Goal: Task Accomplishment & Management: Manage account settings

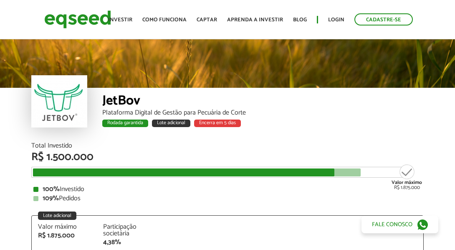
scroll to position [999, 0]
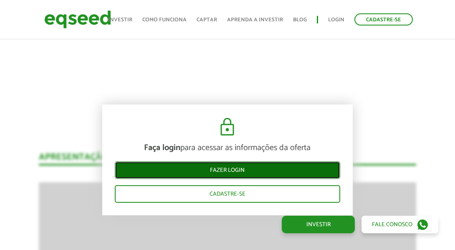
click at [234, 168] on link "Fazer login" at bounding box center [228, 170] width 226 height 18
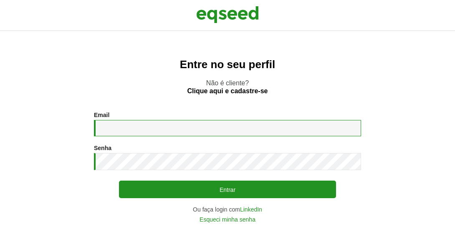
click at [236, 129] on input "Email *" at bounding box center [227, 128] width 267 height 16
type input "**********"
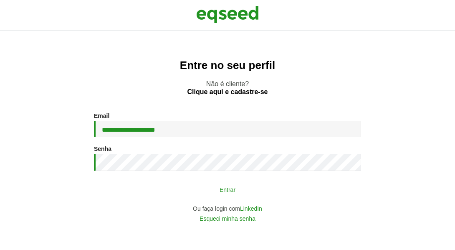
click at [250, 193] on button "Entrar" at bounding box center [227, 189] width 217 height 16
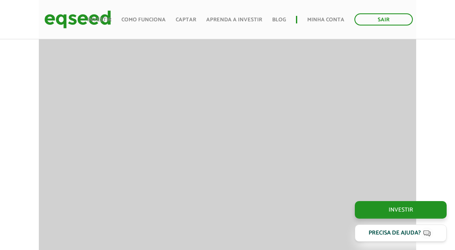
scroll to position [1085, 0]
click at [107, 18] on link "Investir" at bounding box center [99, 19] width 24 height 5
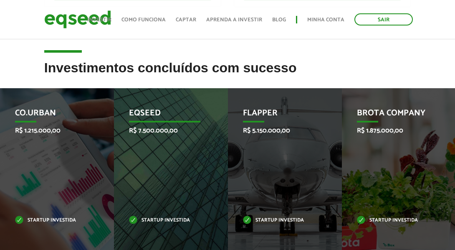
scroll to position [302, 0]
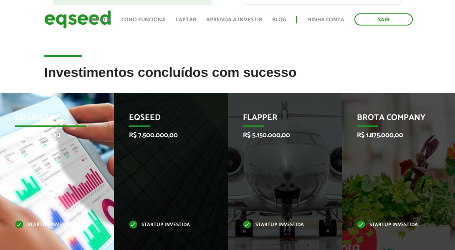
click at [59, 178] on div "Co.Urban R$ 1.215.000,00 Startup investida" at bounding box center [51, 175] width 102 height 165
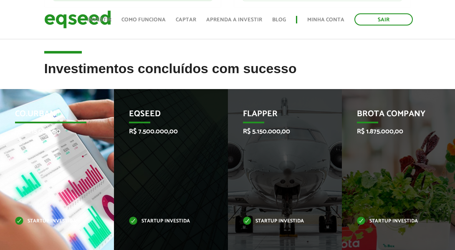
click at [53, 216] on div "Co.Urban R$ 1.215.000,00 Startup investida" at bounding box center [51, 171] width 102 height 165
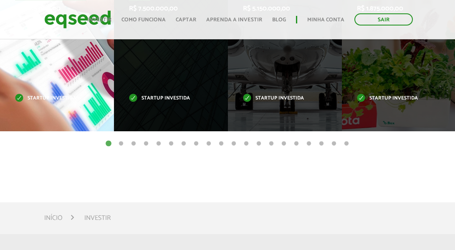
scroll to position [436, 0]
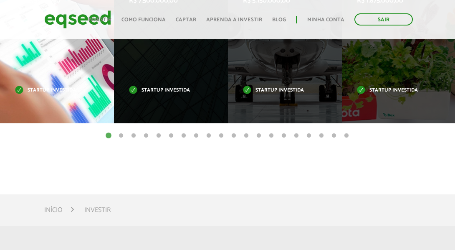
click at [66, 77] on div "Co.Urban R$ 1.215.000,00 Startup investida" at bounding box center [51, 40] width 102 height 165
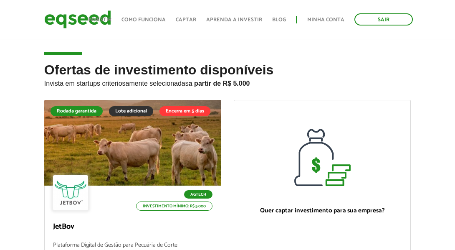
scroll to position [26, 0]
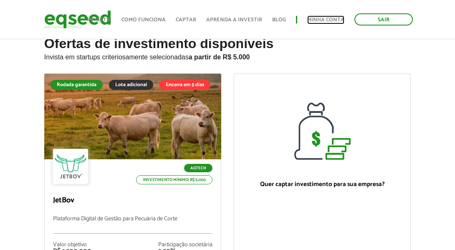
click at [323, 22] on link "Minha conta" at bounding box center [326, 19] width 37 height 5
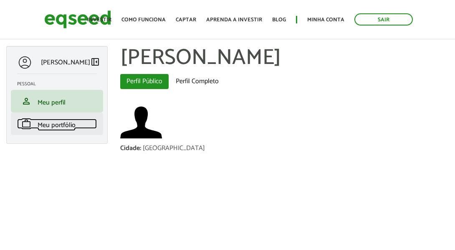
click at [59, 130] on span "Meu portfólio" at bounding box center [57, 125] width 38 height 11
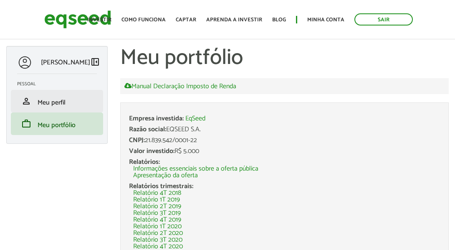
click at [22, 108] on li "person Meu perfil" at bounding box center [57, 101] width 92 height 23
click at [41, 102] on span "Meu perfil" at bounding box center [52, 102] width 28 height 11
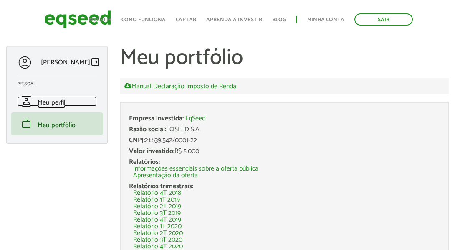
scroll to position [44, 0]
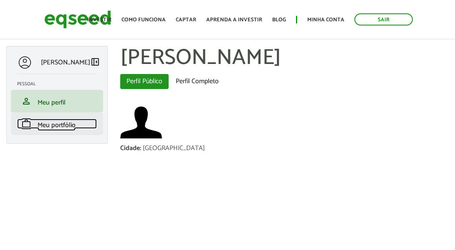
drag, startPoint x: 0, startPoint y: 0, endPoint x: 63, endPoint y: 130, distance: 144.5
click at [63, 130] on span "Meu portfólio" at bounding box center [57, 125] width 38 height 11
